Goal: Information Seeking & Learning: Learn about a topic

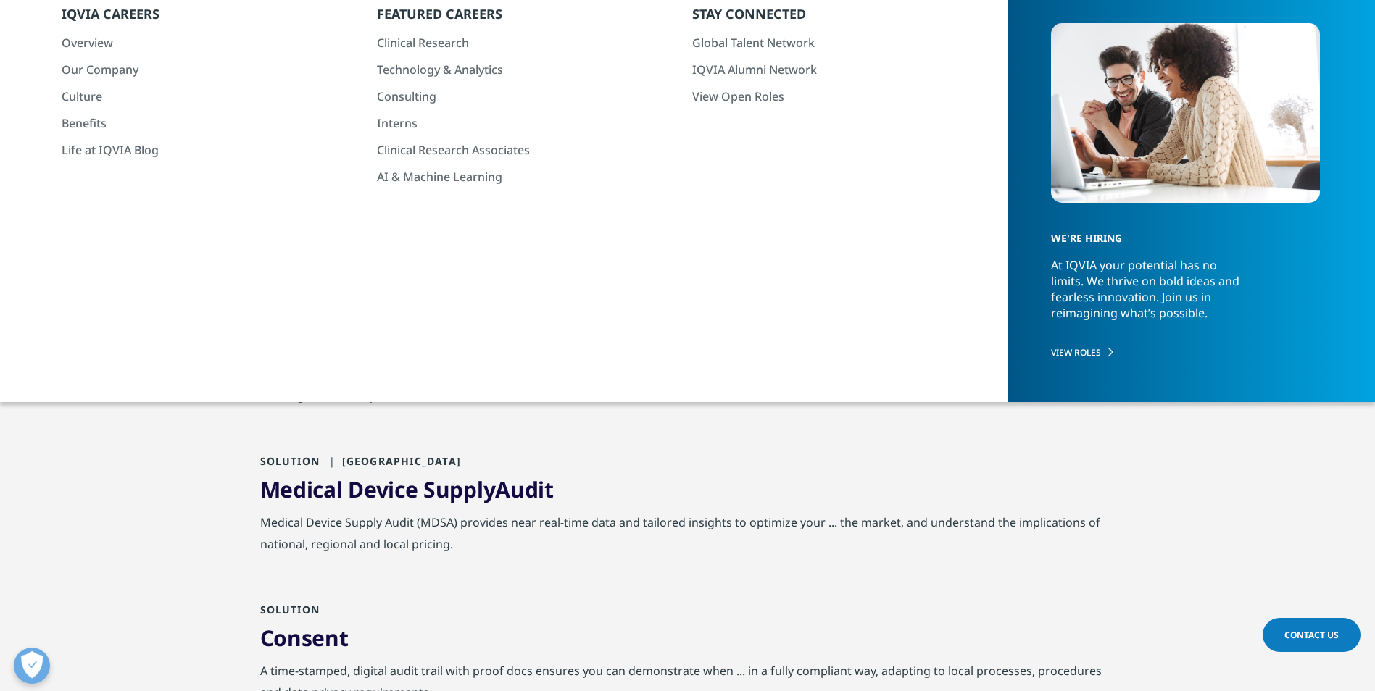
scroll to position [145, 0]
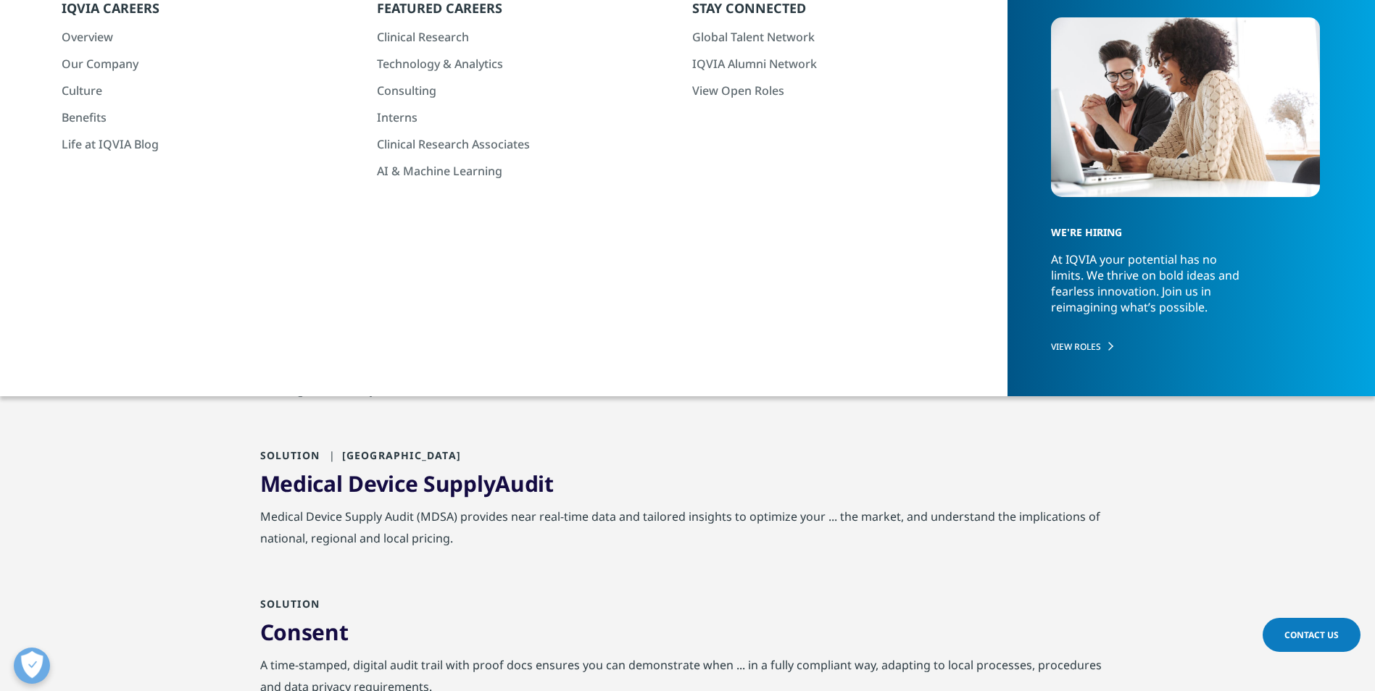
click at [277, 81] on input "local audit data" at bounding box center [522, 83] width 525 height 33
click at [578, 80] on input "overview of local audit data" at bounding box center [522, 83] width 525 height 33
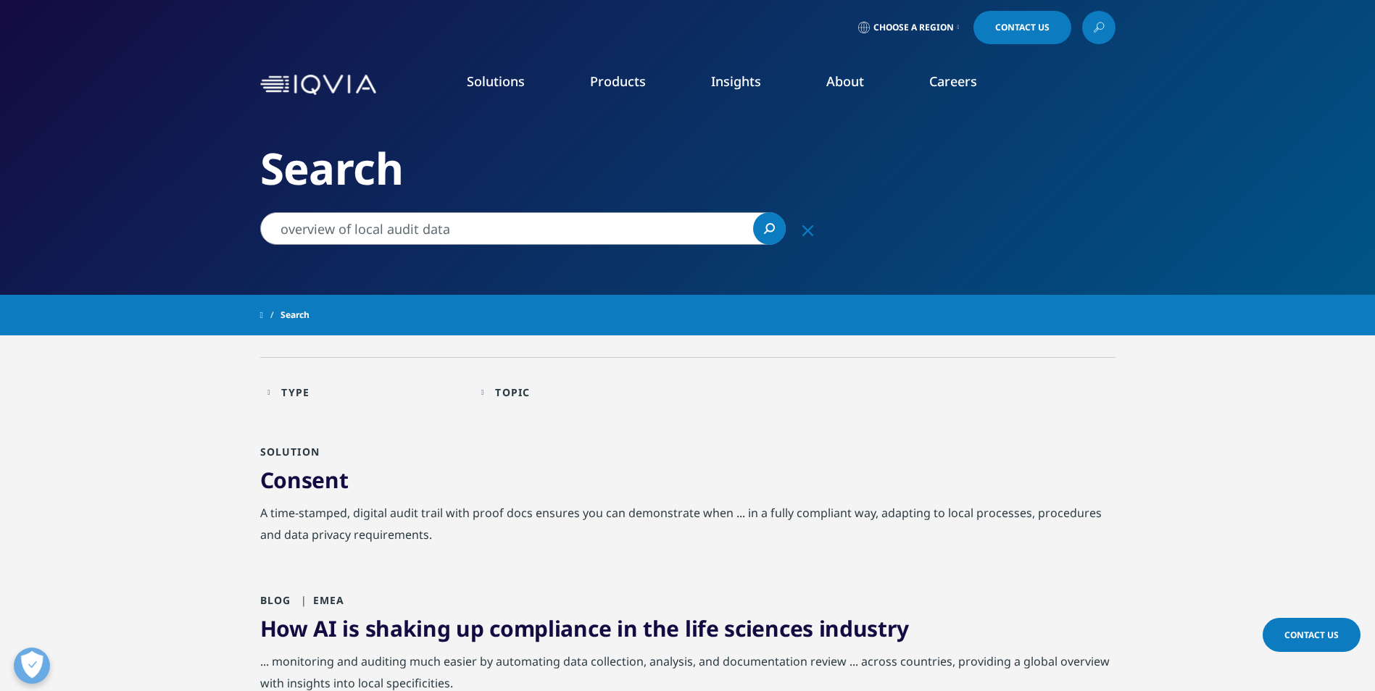
click at [490, 230] on input "overview of local audit data" at bounding box center [522, 228] width 525 height 33
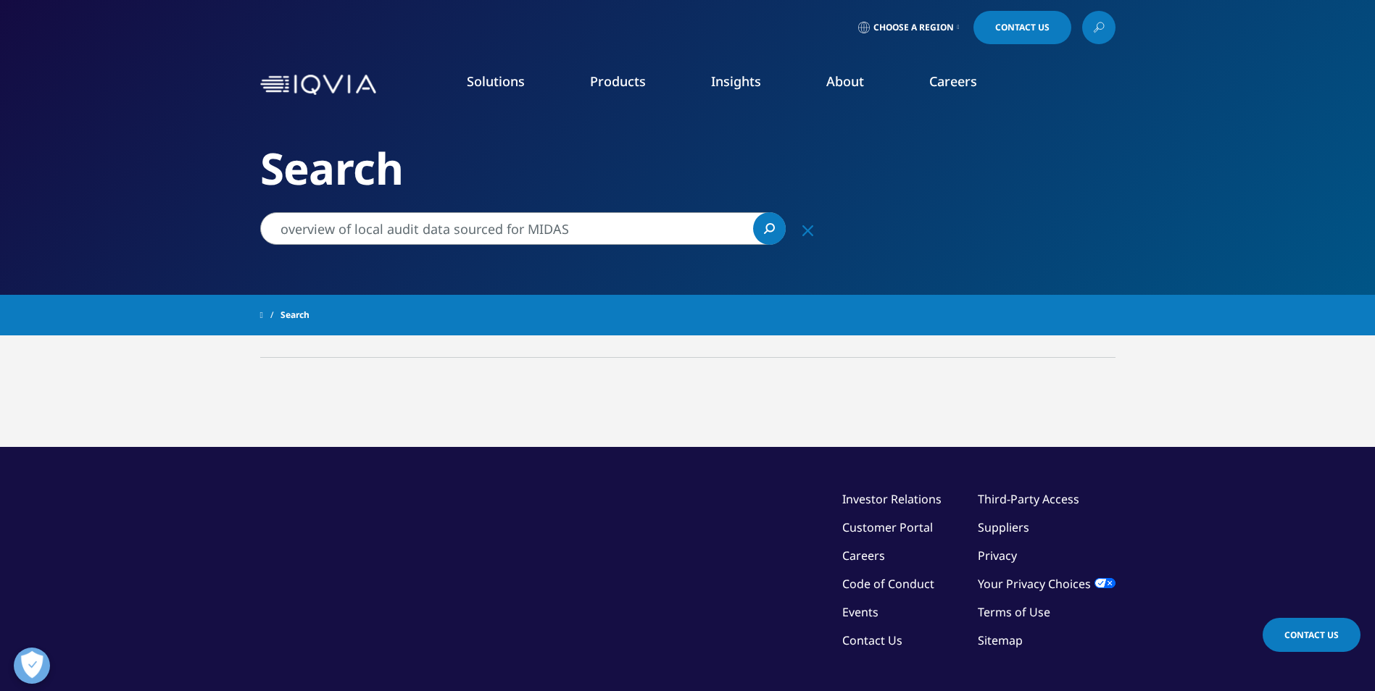
click at [618, 220] on input "overview of local audit data sourced for MIDAS" at bounding box center [522, 228] width 525 height 33
drag, startPoint x: 718, startPoint y: 228, endPoint x: 212, endPoint y: 240, distance: 506.1
click at [212, 240] on div "Clear Search Loading Choose a Region Contact Us" at bounding box center [687, 409] width 1375 height 819
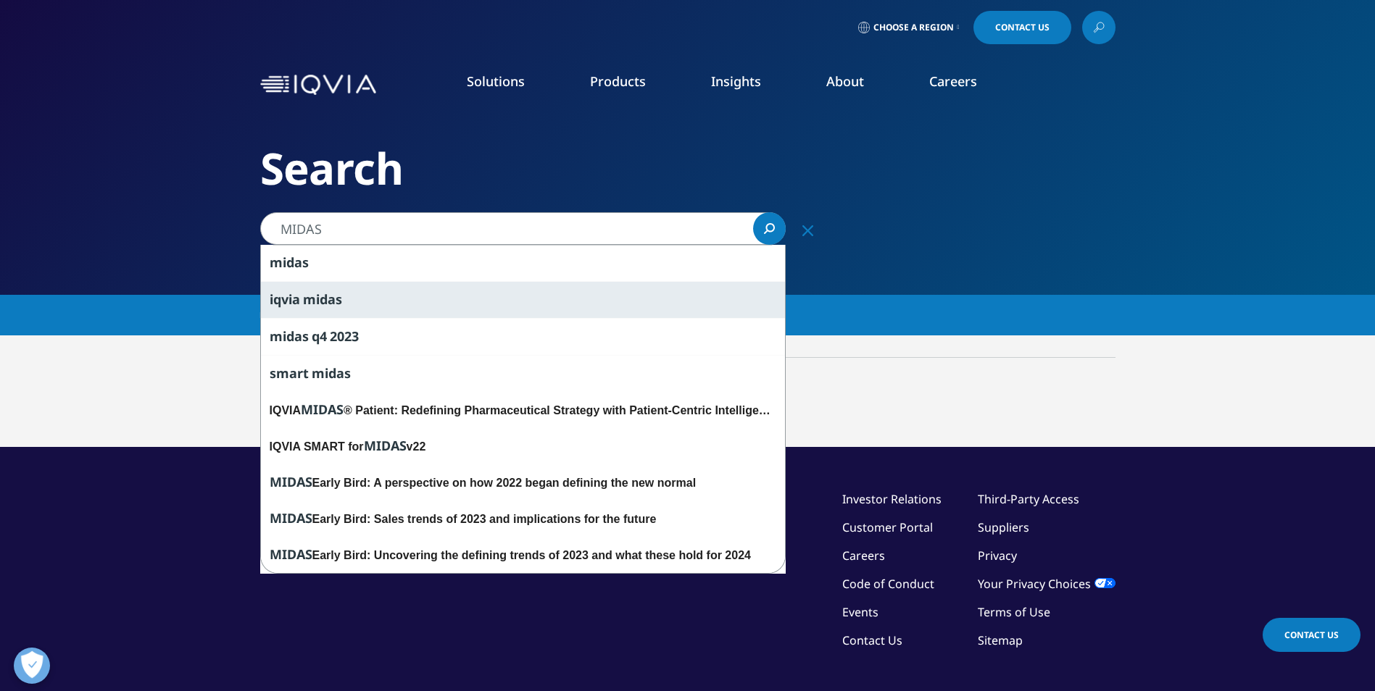
click at [372, 302] on div "iqvia midas" at bounding box center [523, 299] width 524 height 37
type input "iqvia midas"
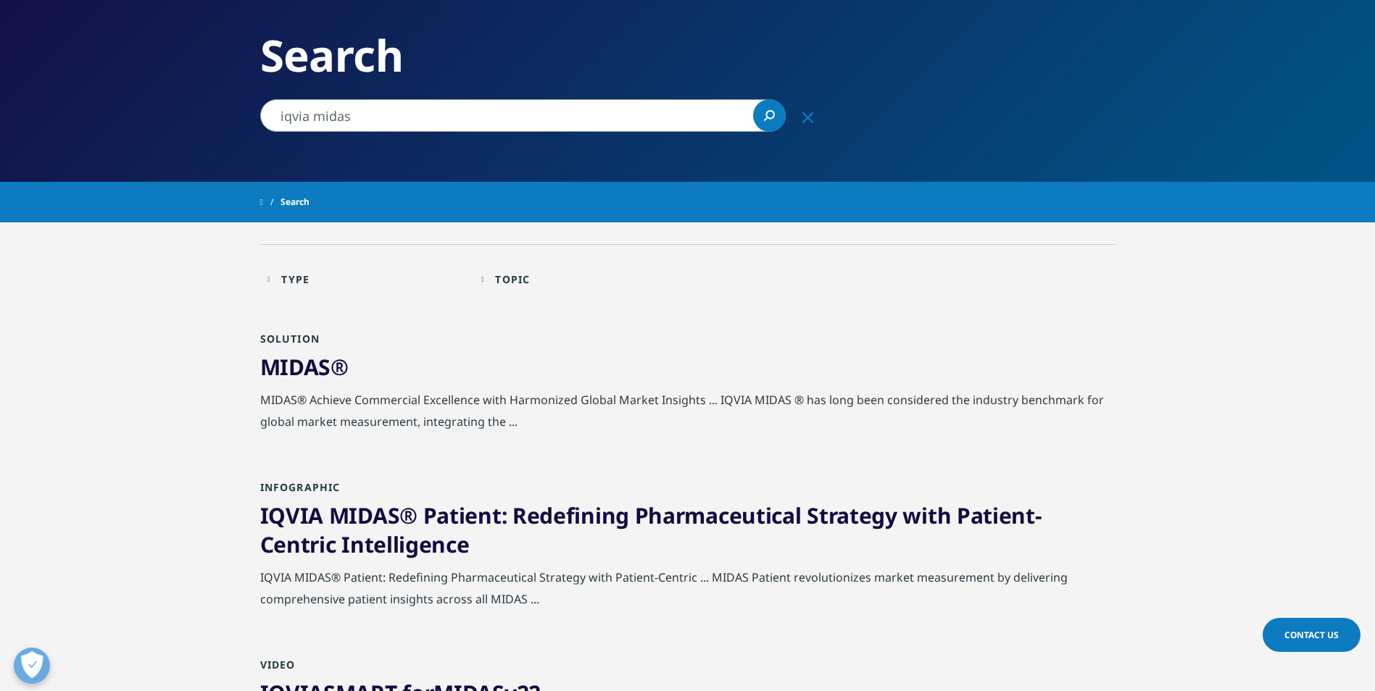
scroll to position [145, 0]
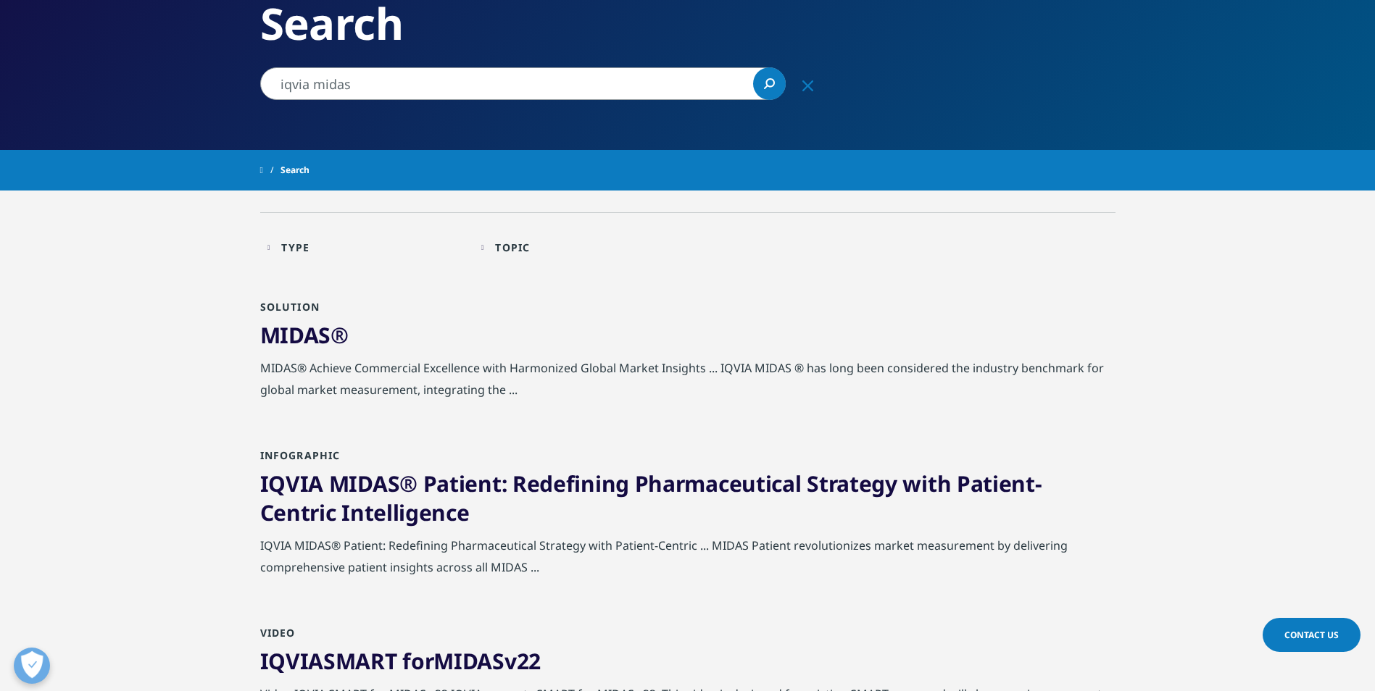
click at [309, 333] on span "MIDAS" at bounding box center [295, 335] width 71 height 30
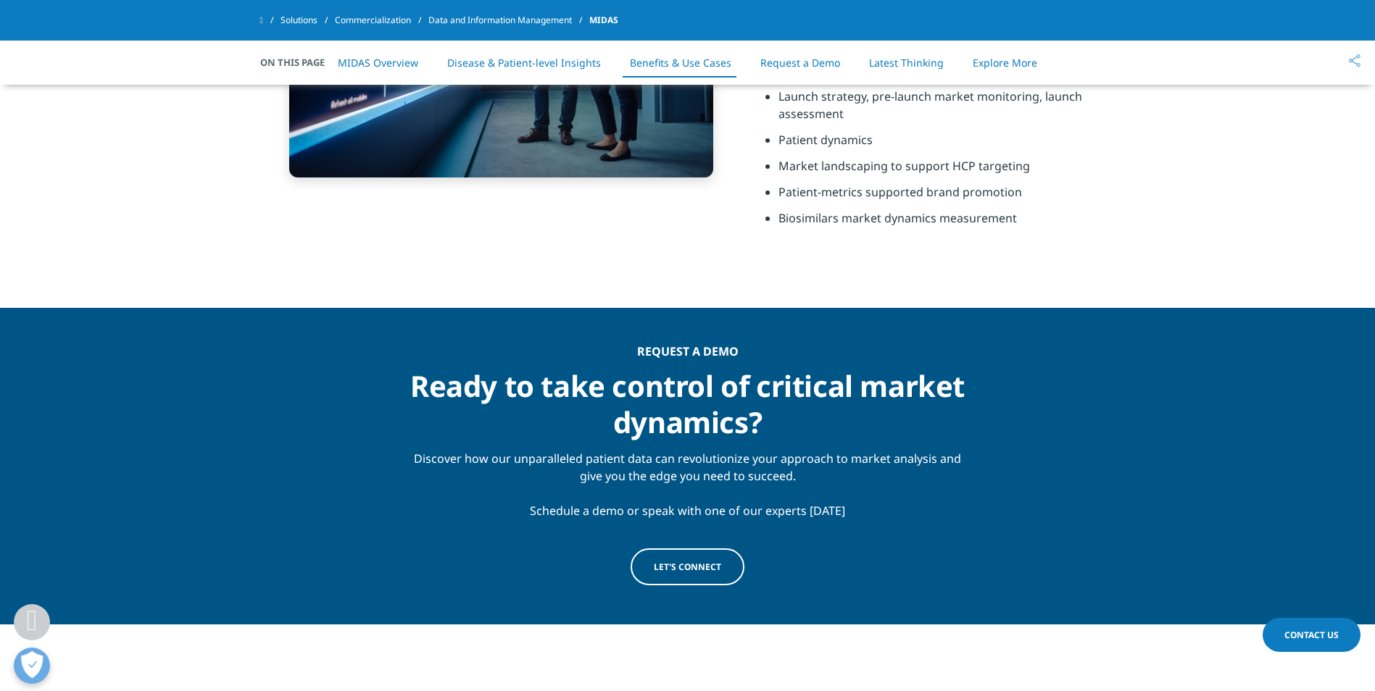
scroll to position [3407, 0]
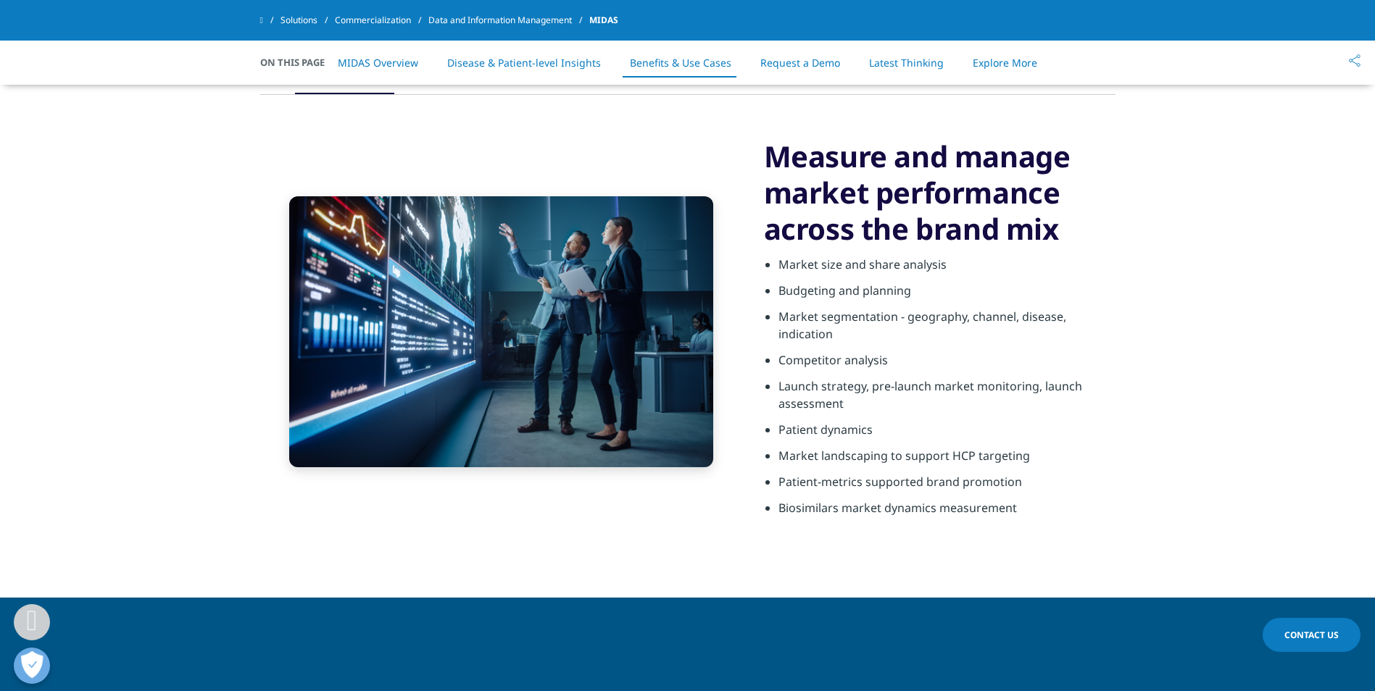
click at [375, 59] on link "MIDAS Overview" at bounding box center [378, 63] width 80 height 14
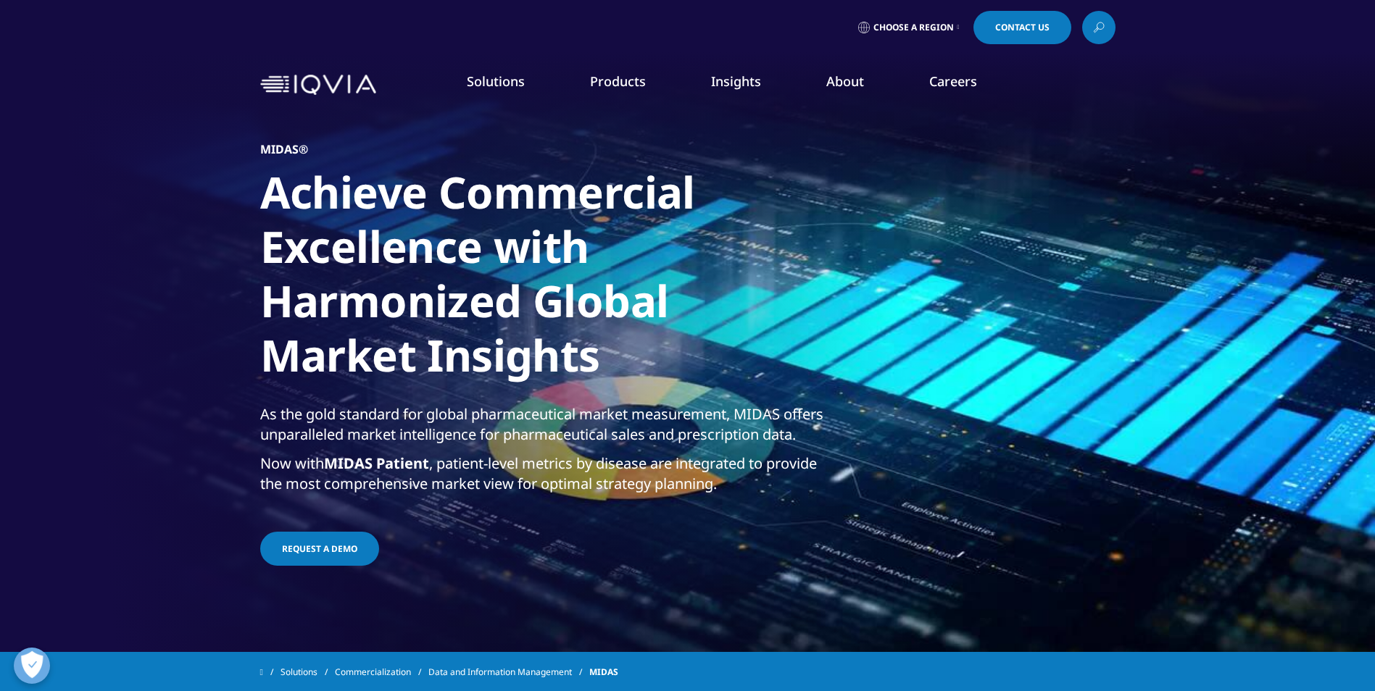
click at [1099, 21] on icon at bounding box center [1099, 27] width 12 height 19
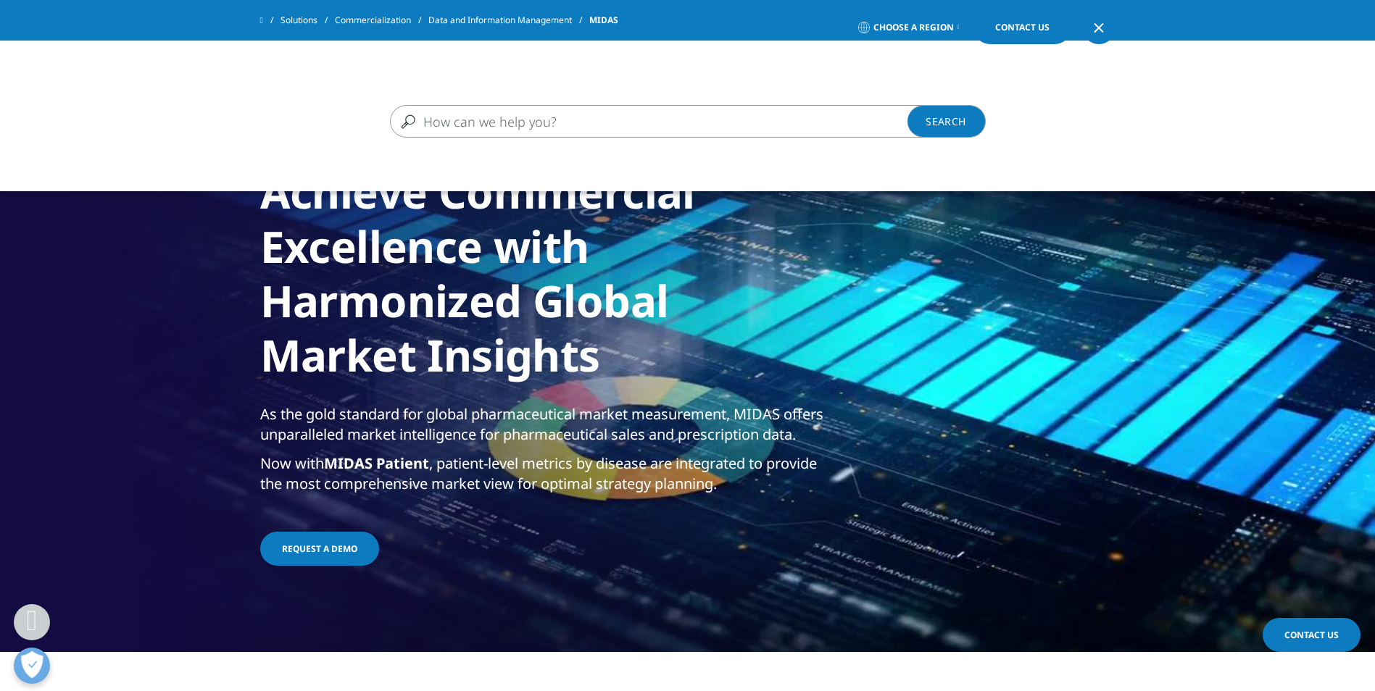
scroll to position [3407, 0]
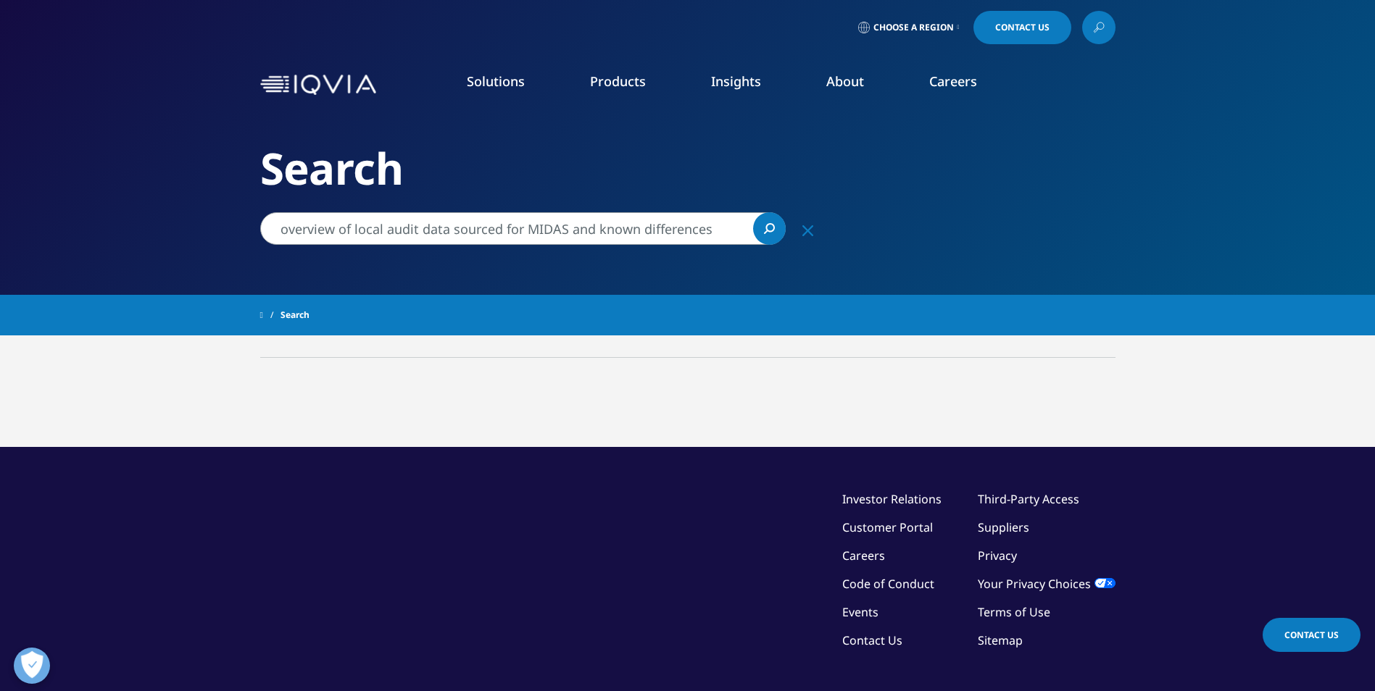
drag, startPoint x: 739, startPoint y: 233, endPoint x: 202, endPoint y: 212, distance: 537.5
click at [202, 212] on div "Clear Search Loading Choose a Region Contact Us" at bounding box center [687, 409] width 1375 height 819
type input "IQVIA MIDAS and national sales data sources"
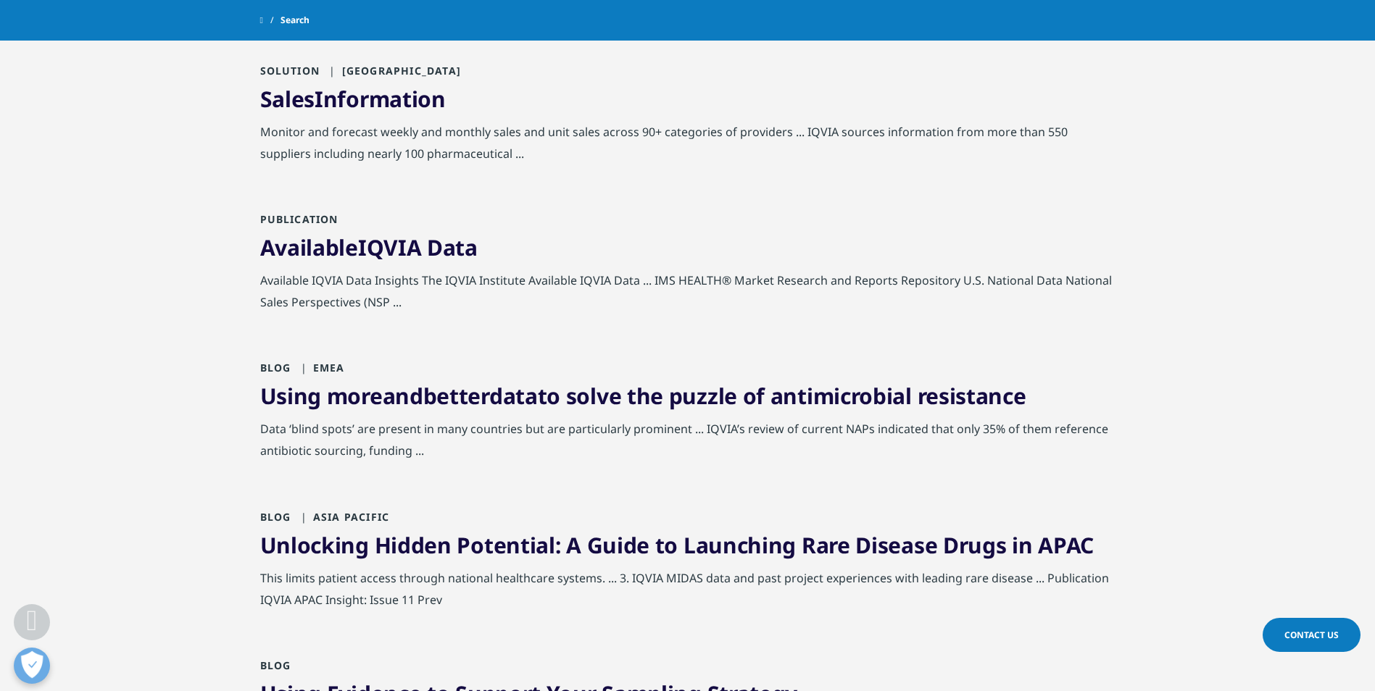
scroll to position [290, 0]
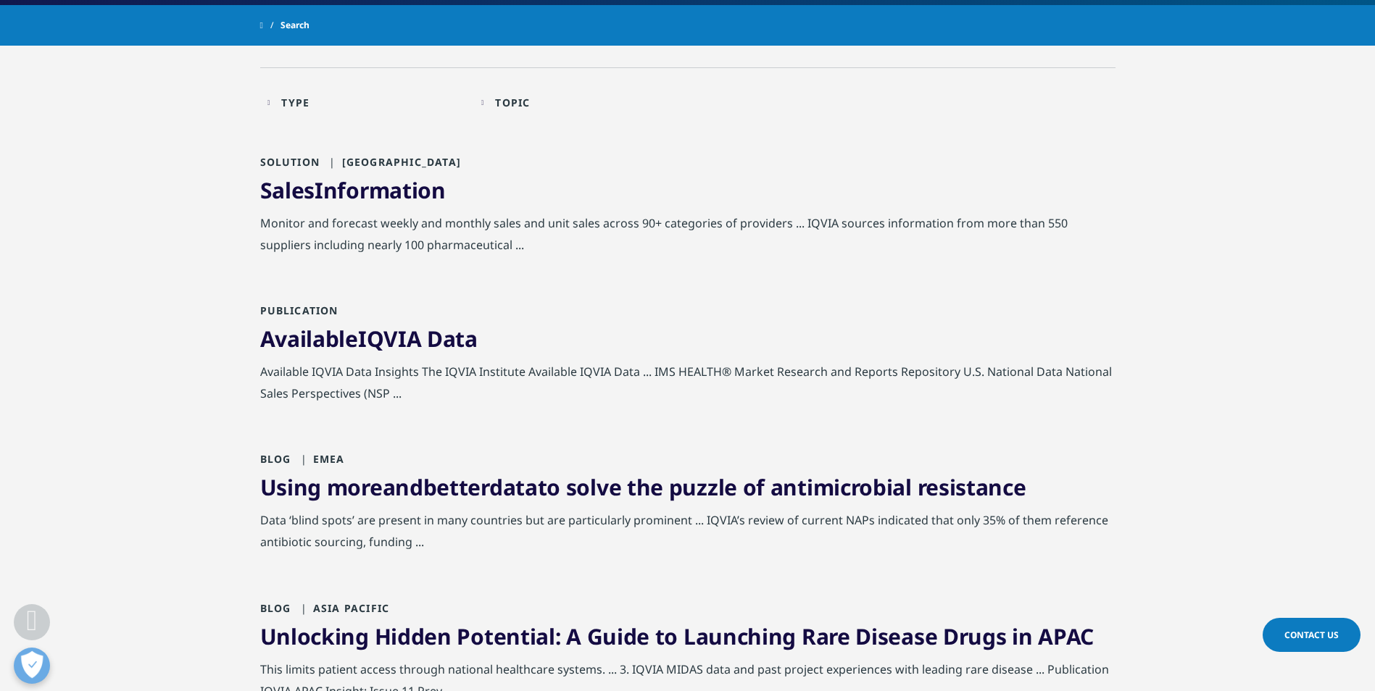
click at [370, 343] on span "IQVIA" at bounding box center [390, 339] width 64 height 30
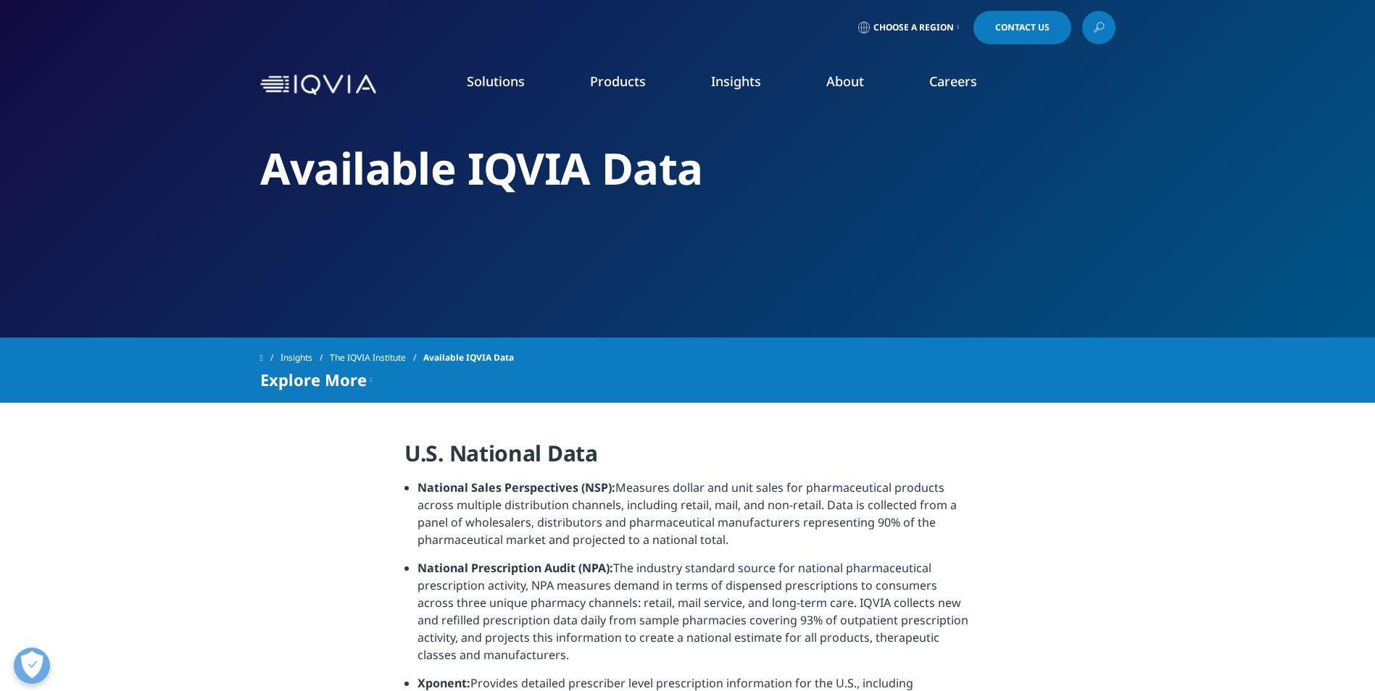
click at [1097, 30] on icon at bounding box center [1099, 27] width 12 height 19
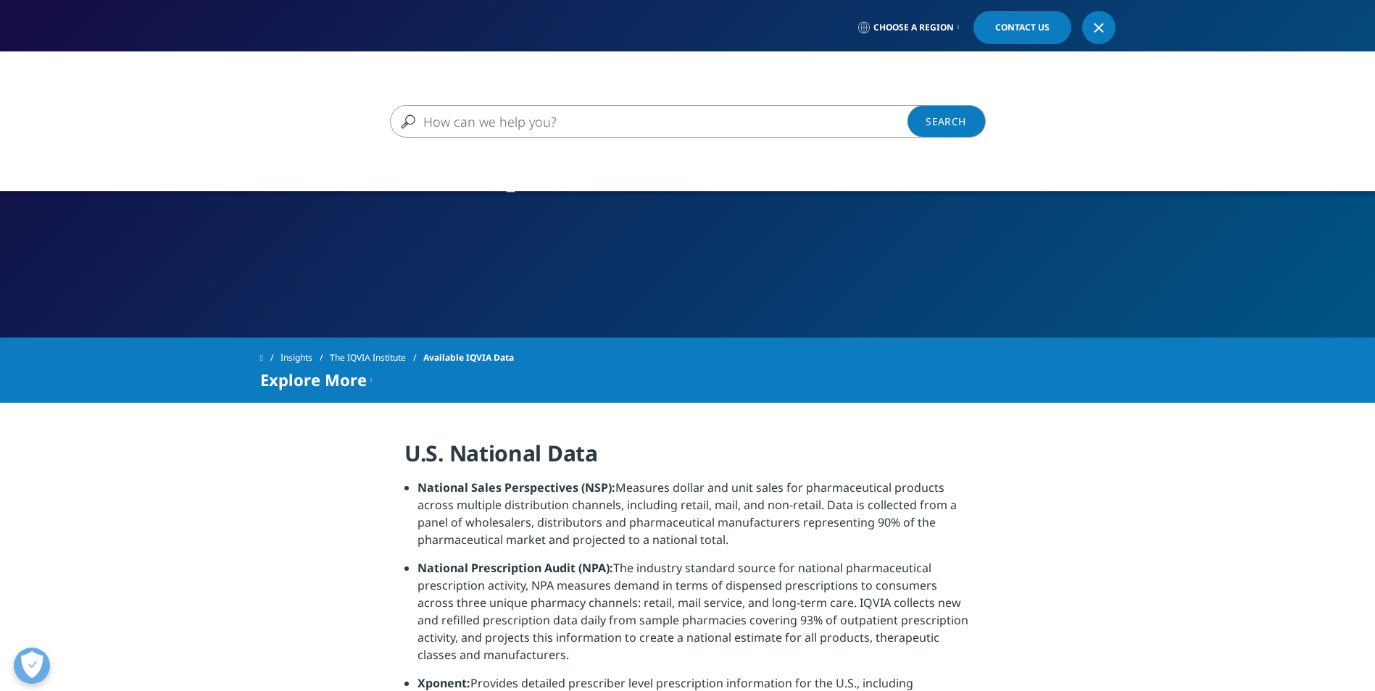
click at [703, 128] on input "Search" at bounding box center [667, 121] width 554 height 33
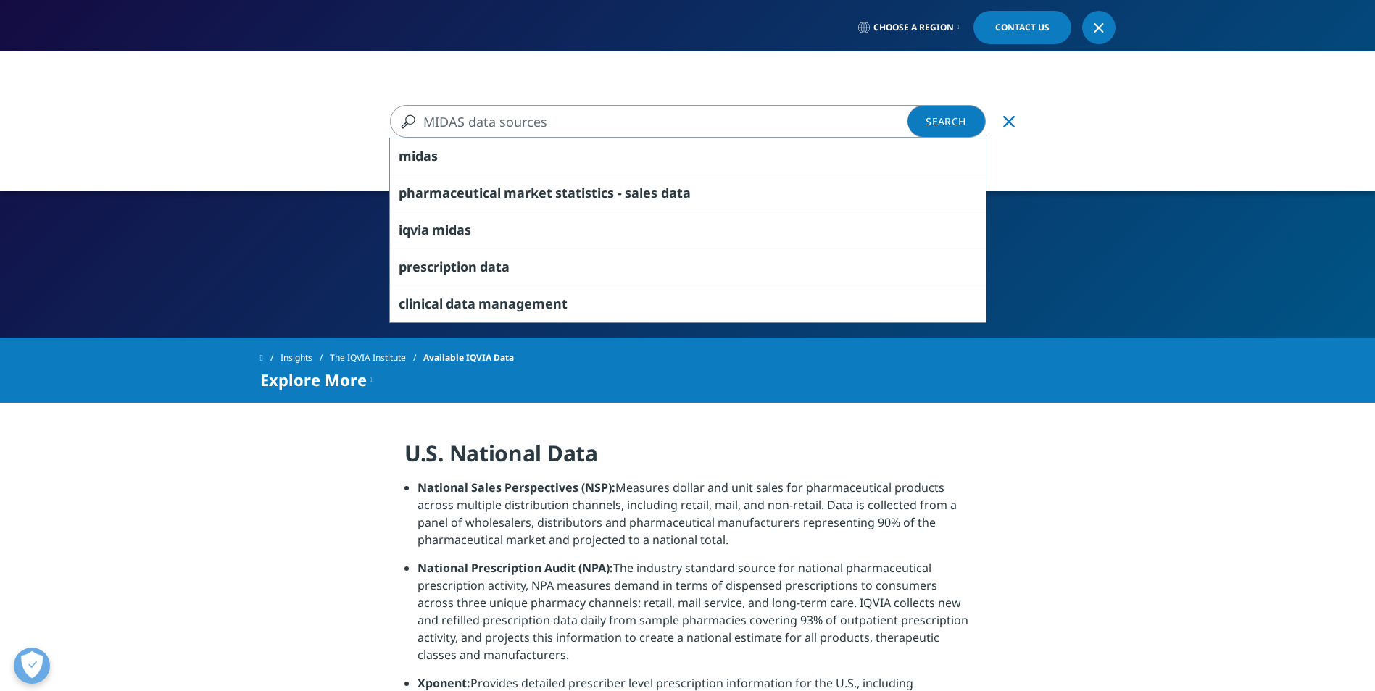
type input "MIDAS data sources"
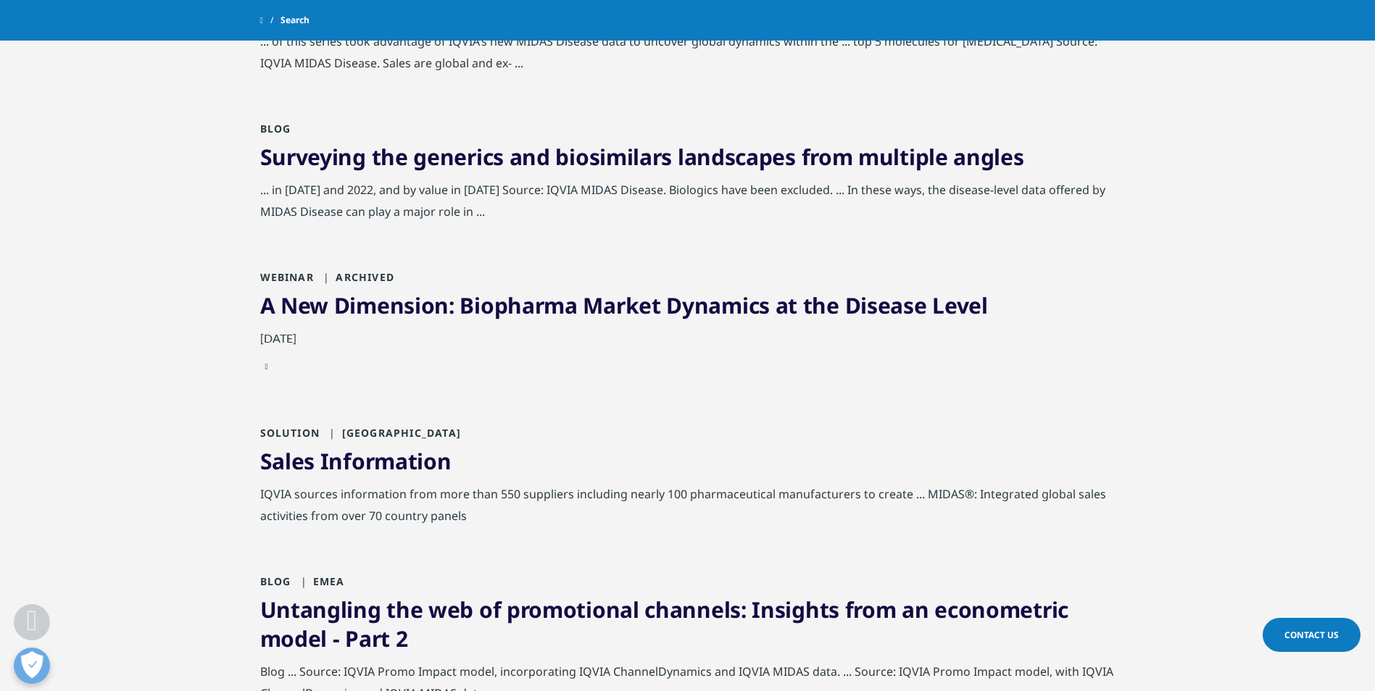
scroll to position [942, 0]
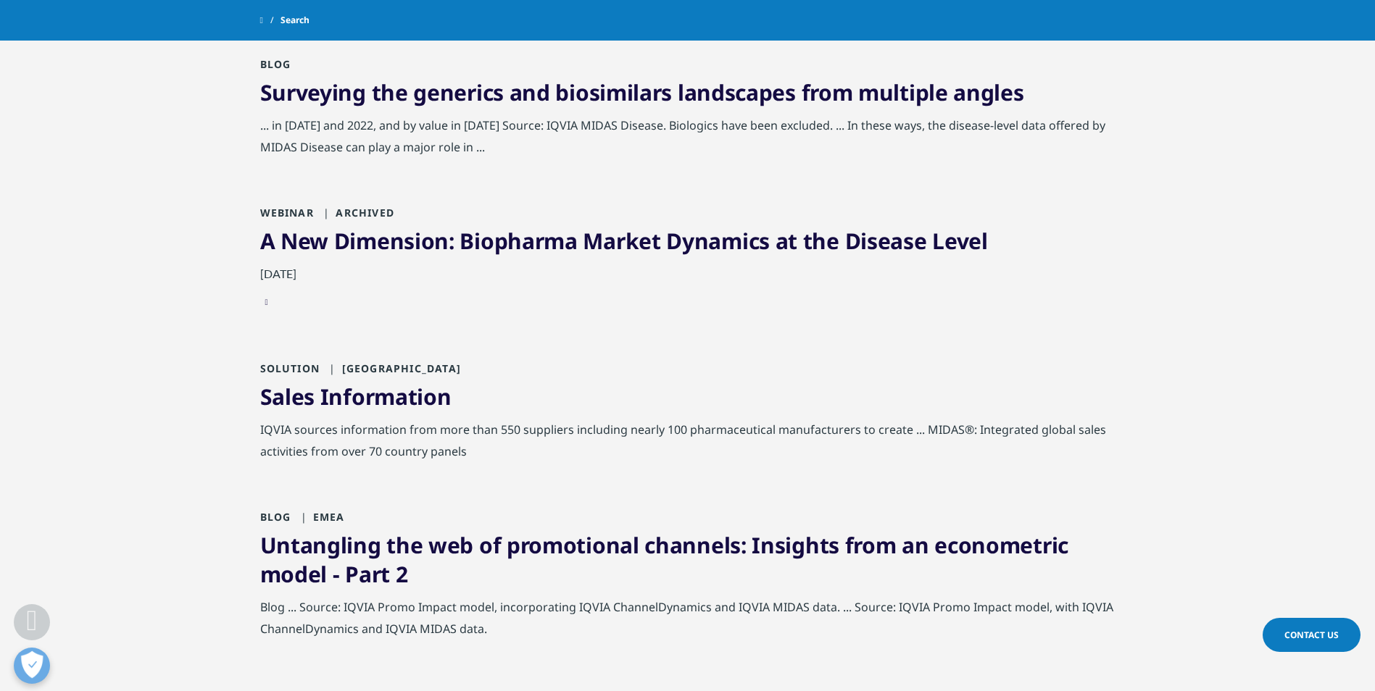
click at [393, 393] on link "Sales Information" at bounding box center [355, 397] width 191 height 30
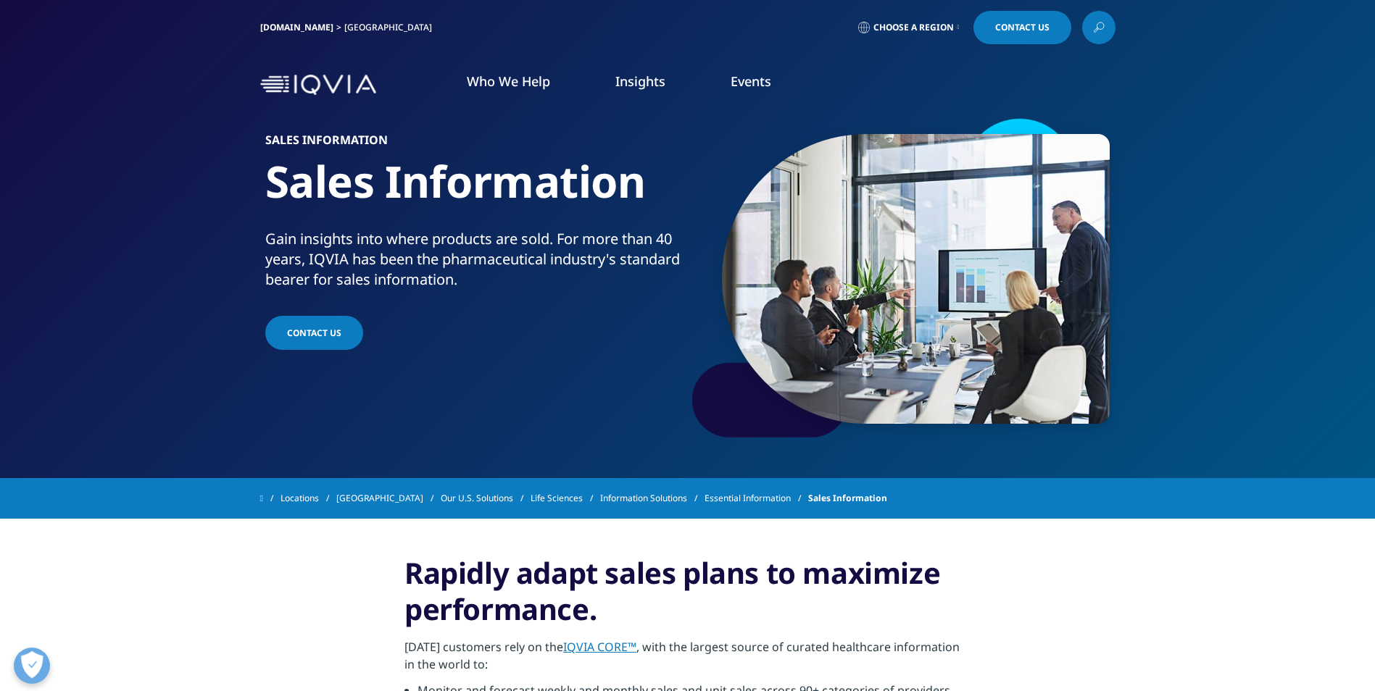
click at [139, 410] on section "Sales Information Sales Information Gain insights into where products are sold.…" at bounding box center [687, 239] width 1375 height 478
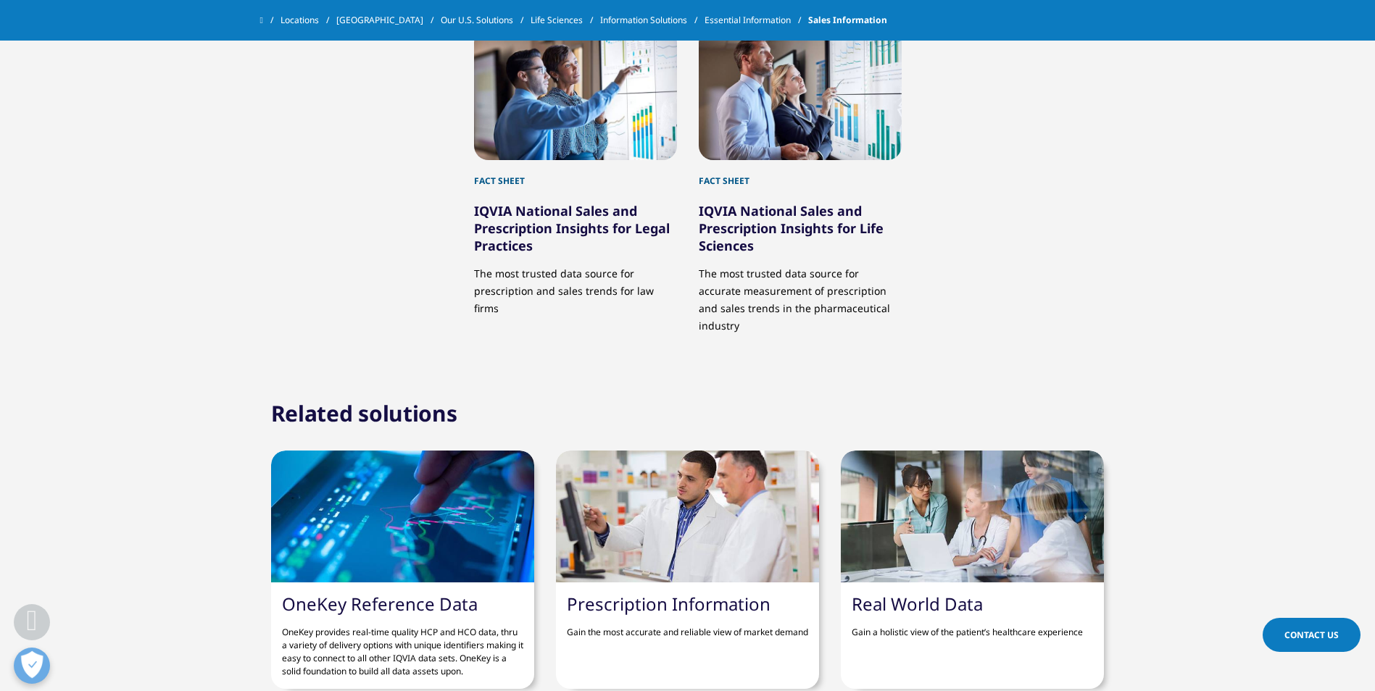
scroll to position [1305, 0]
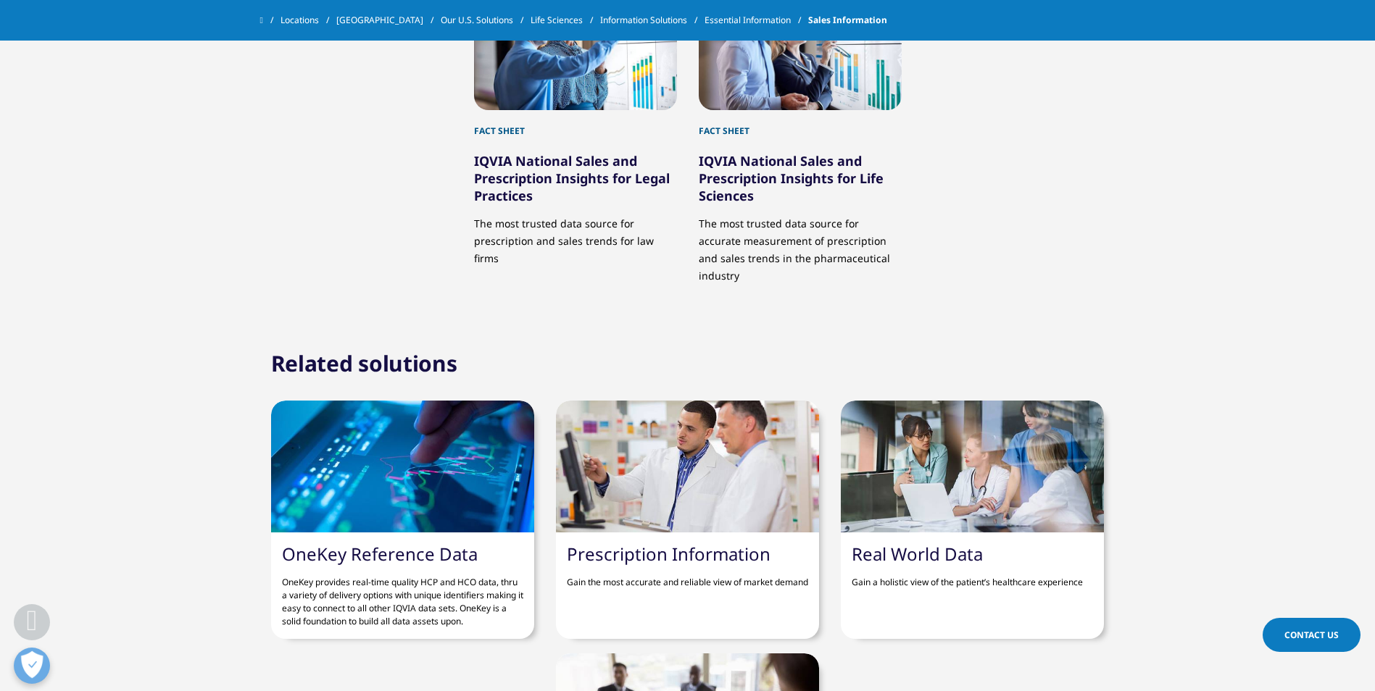
click at [790, 167] on link "IQVIA National Sales and Prescription Insights for Life Sciences" at bounding box center [791, 178] width 185 height 52
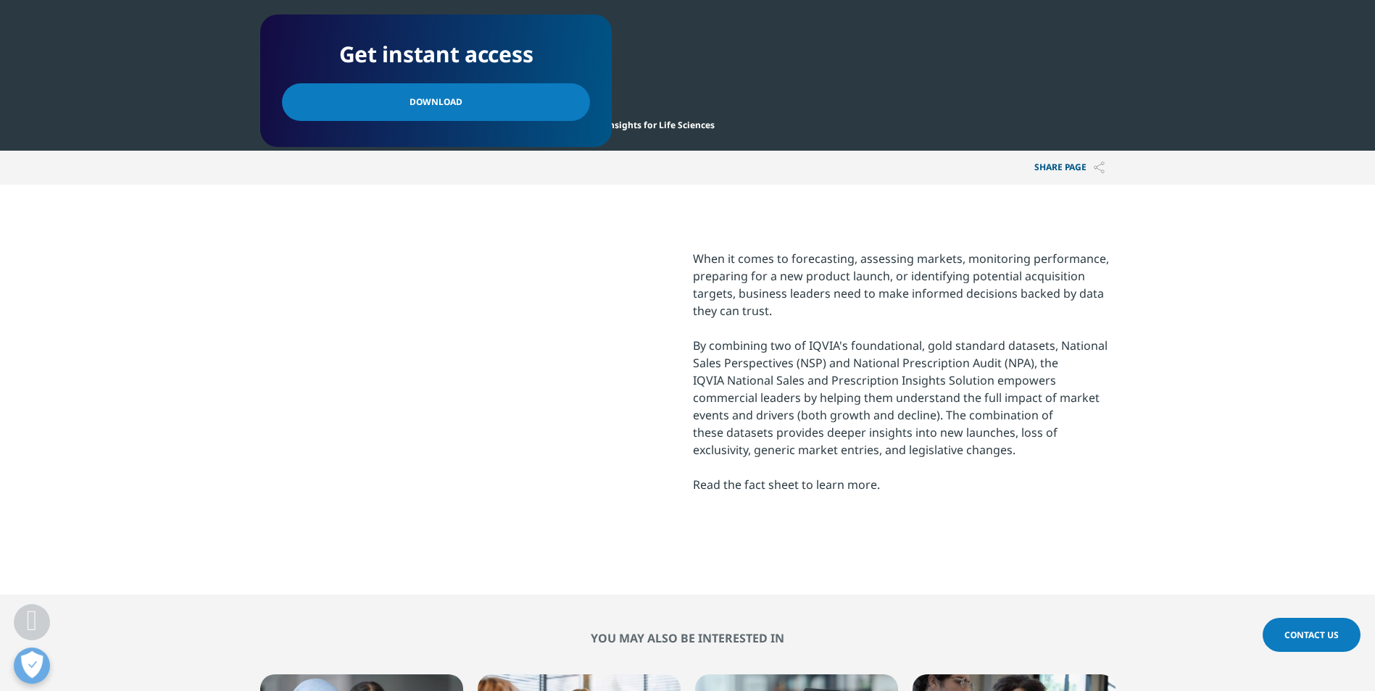
scroll to position [507, 0]
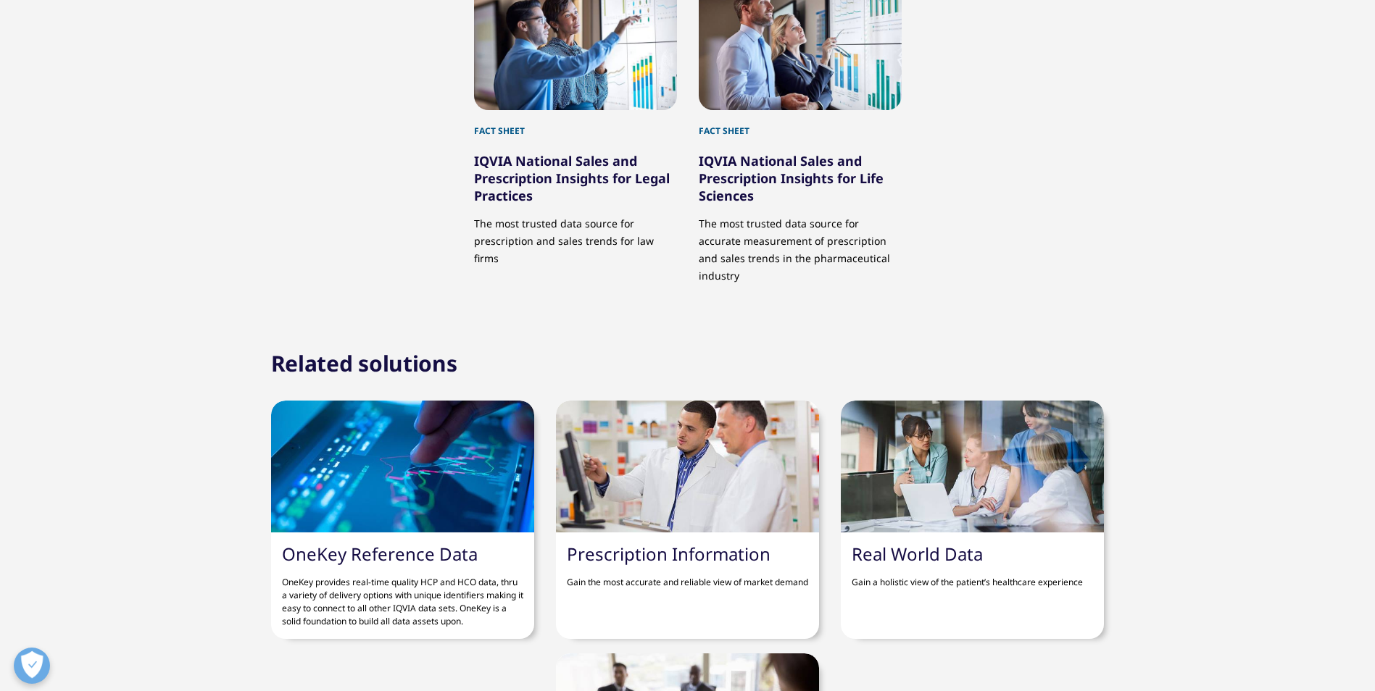
click at [655, 542] on link "Prescription Information" at bounding box center [669, 554] width 204 height 24
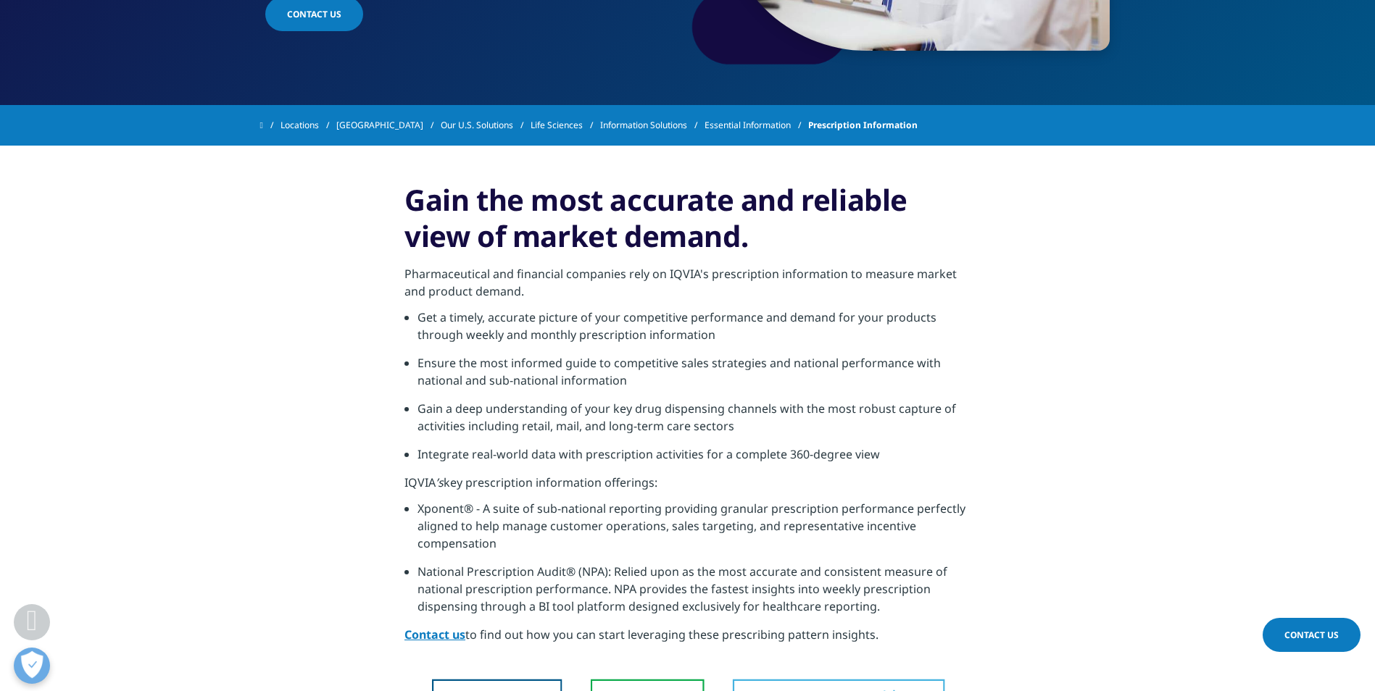
scroll to position [362, 0]
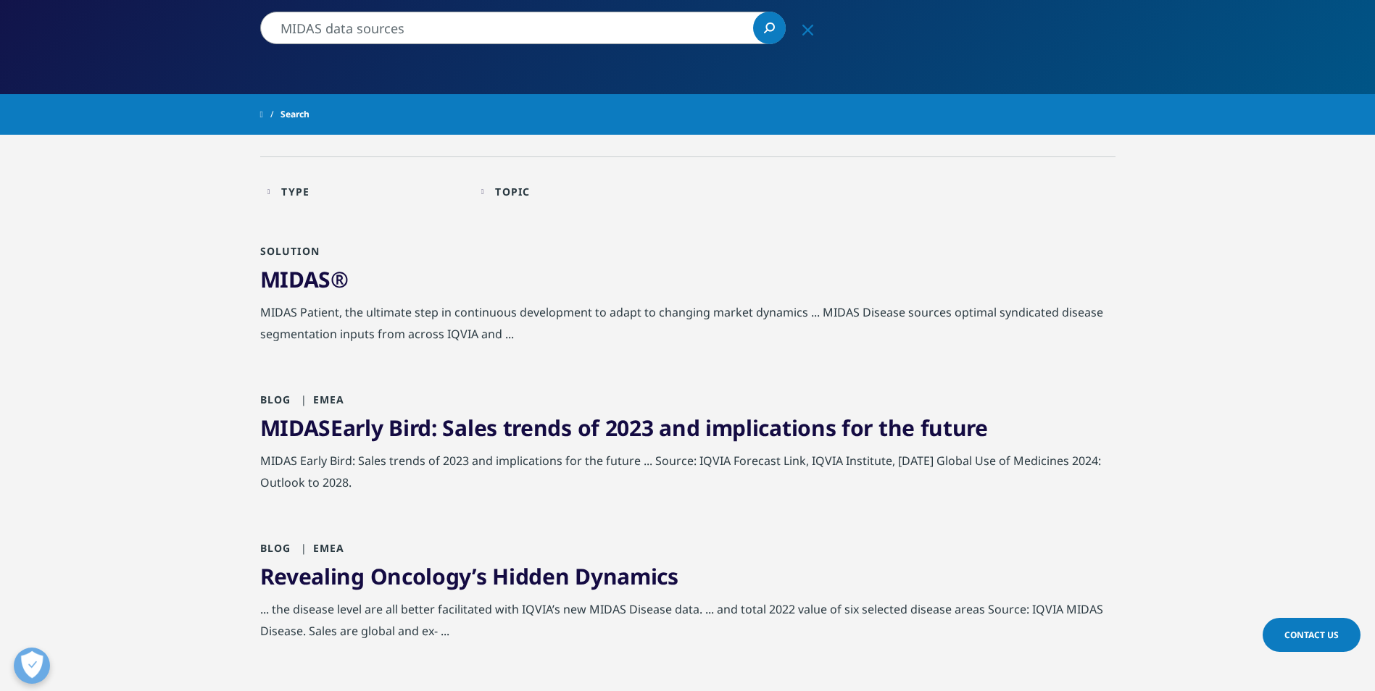
scroll to position [217, 0]
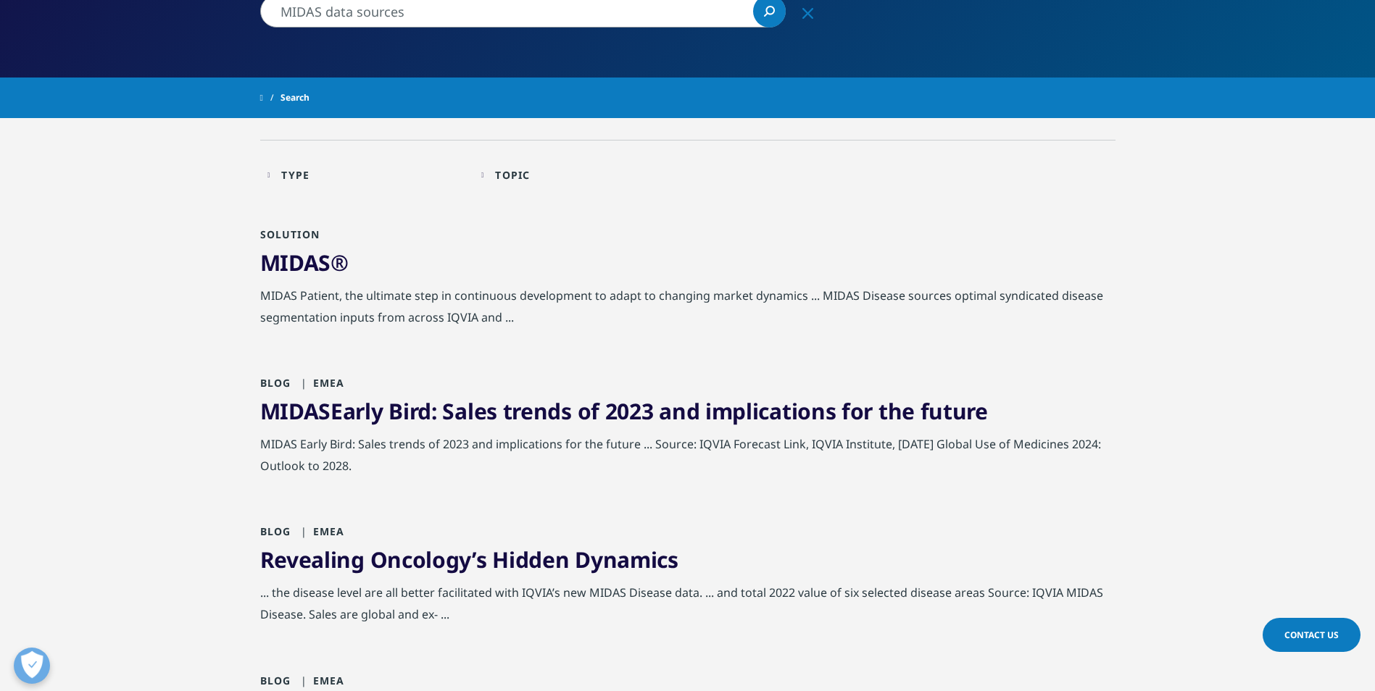
click at [312, 265] on span "MIDAS" at bounding box center [295, 263] width 71 height 30
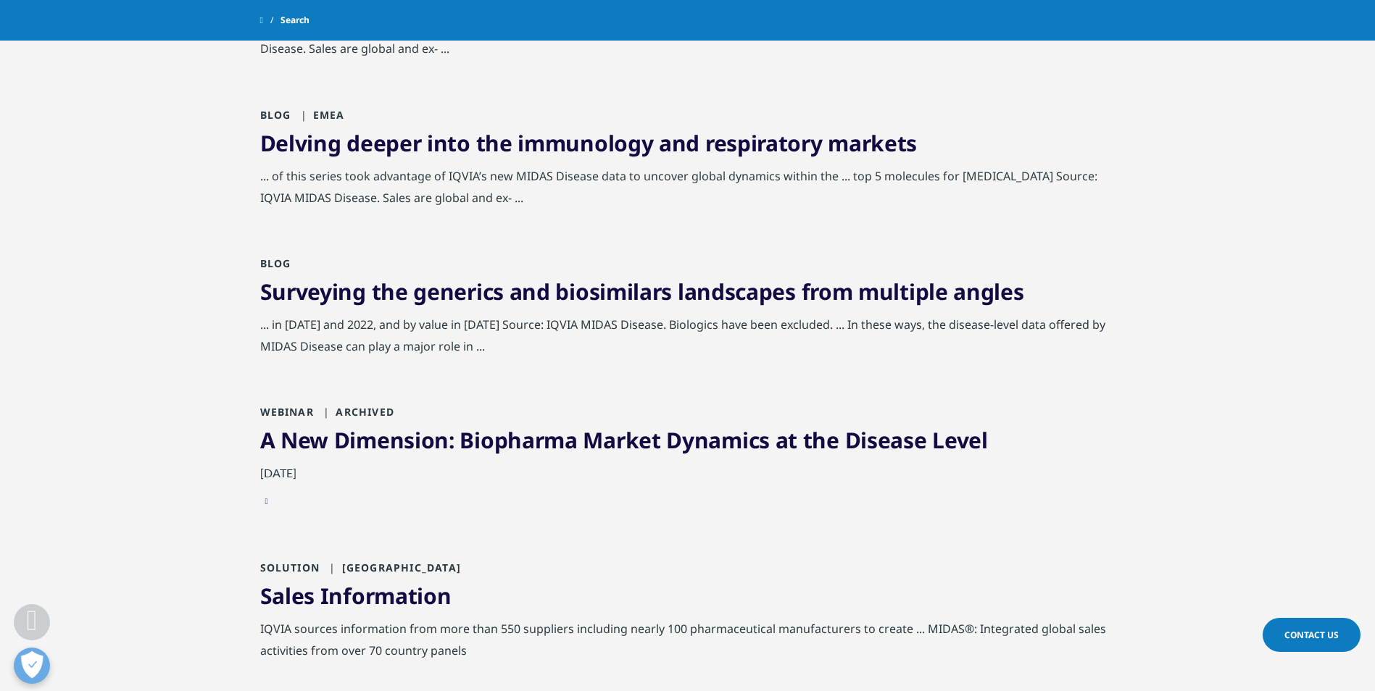
scroll to position [870, 0]
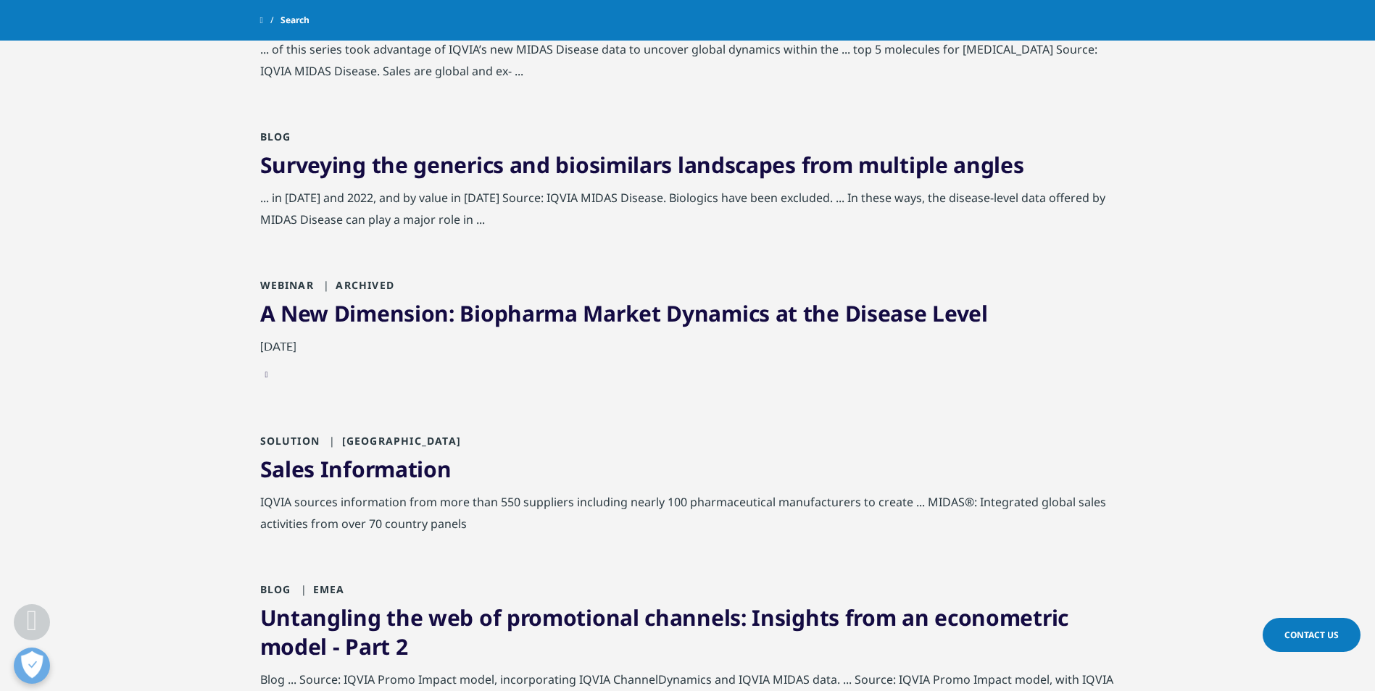
click at [386, 467] on link "Sales Information" at bounding box center [355, 469] width 191 height 30
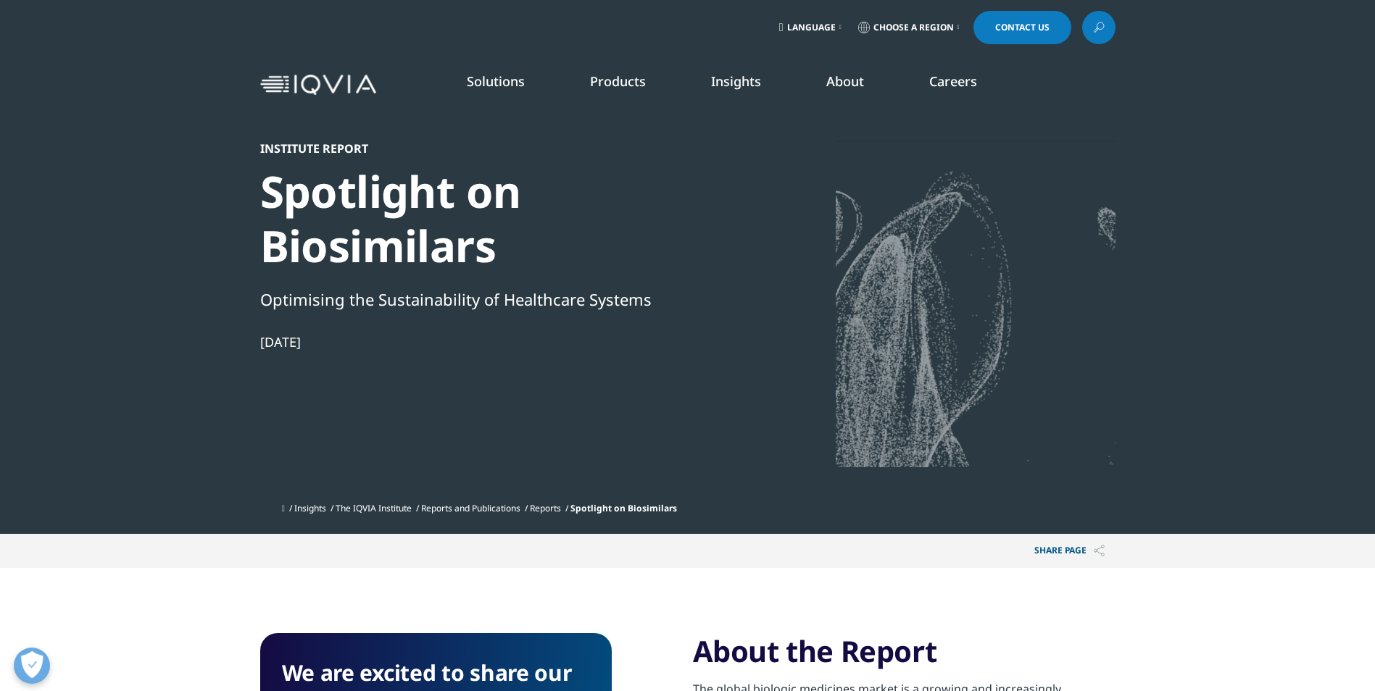
scroll to position [587, 855]
